Goal: Navigation & Orientation: Find specific page/section

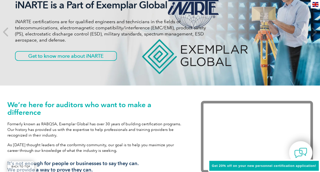
scroll to position [102, 0]
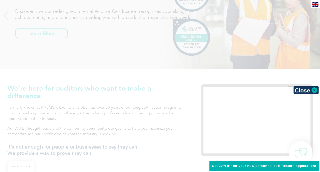
click at [233, 167] on span "Get 20% off on your new personnel certification application!" at bounding box center [264, 166] width 104 height 4
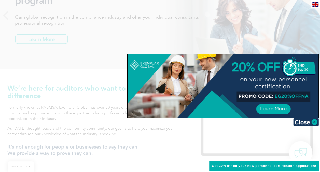
drag, startPoint x: 308, startPoint y: 96, endPoint x: 275, endPoint y: 97, distance: 32.9
click at [275, 97] on div at bounding box center [223, 86] width 191 height 64
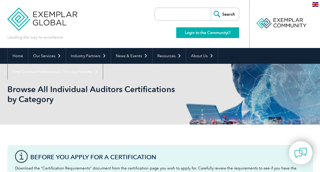
click at [213, 32] on link "Login to the Community" at bounding box center [207, 32] width 63 height 11
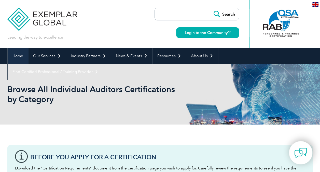
click at [17, 54] on link "Home" at bounding box center [18, 56] width 20 height 16
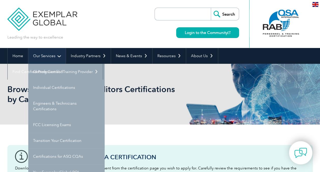
click at [47, 55] on link "Our Services" at bounding box center [46, 56] width 37 height 16
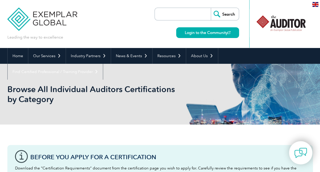
click at [286, 22] on div at bounding box center [281, 23] width 51 height 28
click at [215, 31] on link "Login to the Community" at bounding box center [207, 32] width 63 height 11
